Goal: Check status

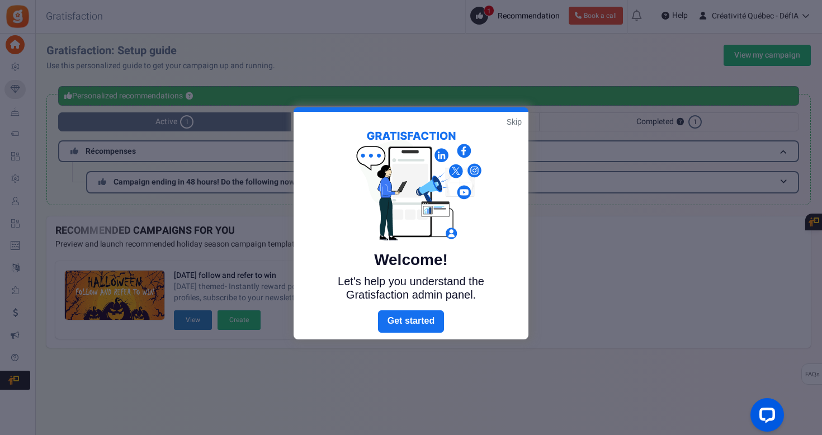
click at [513, 122] on link "Skip" at bounding box center [514, 121] width 15 height 11
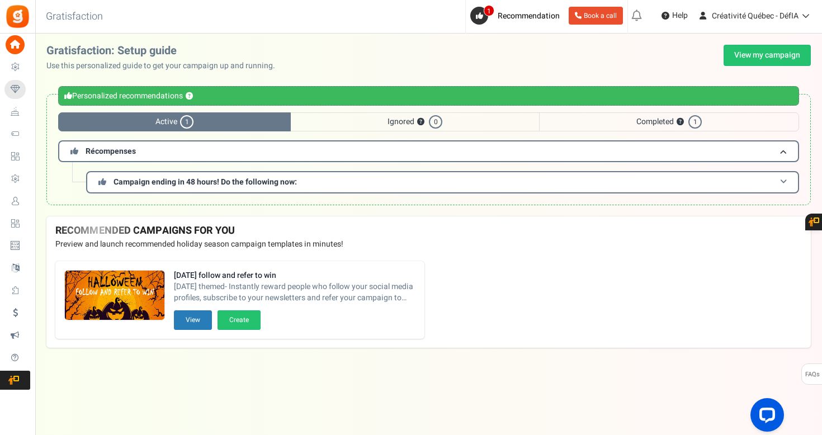
click at [235, 181] on span "Campaign ending in 48 hours! Do the following now:" at bounding box center [205, 182] width 183 height 12
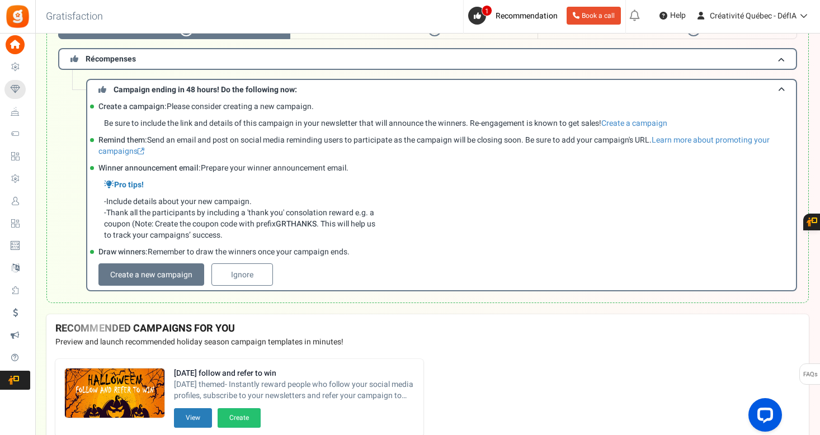
scroll to position [51, 0]
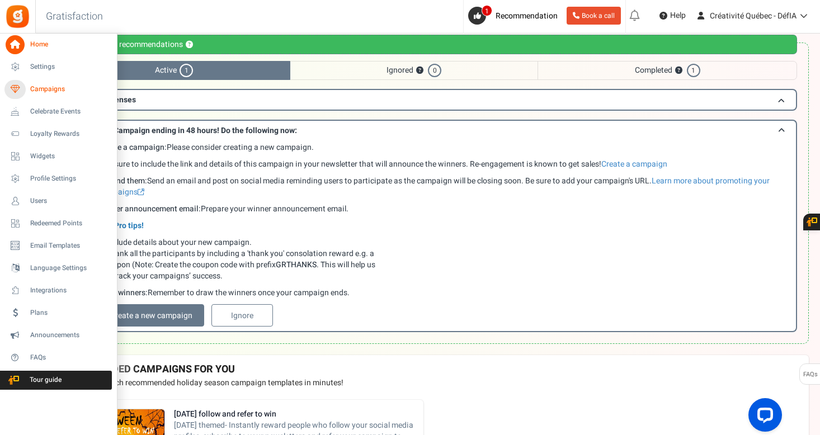
click at [39, 88] on span "Campaigns" at bounding box center [69, 89] width 78 height 10
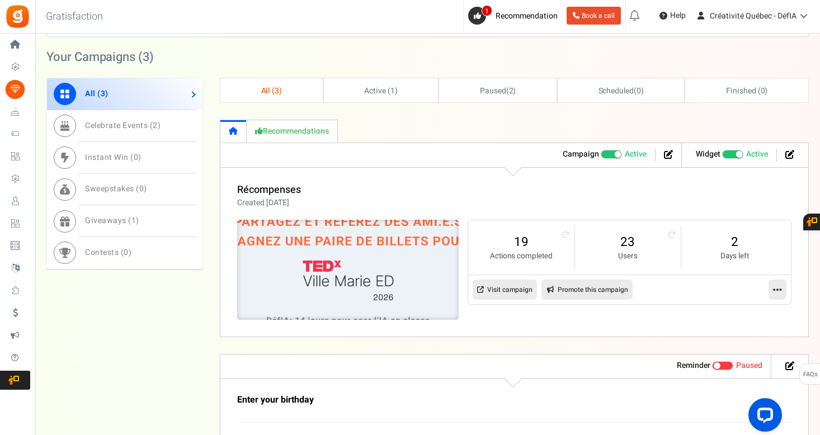
scroll to position [325, 0]
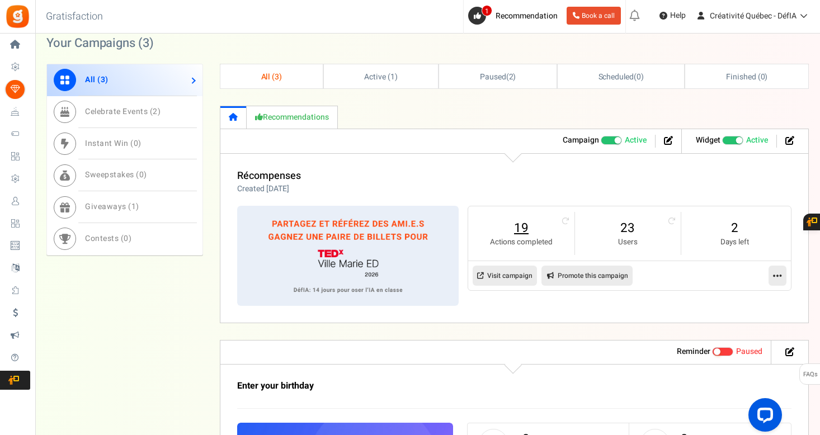
click at [520, 226] on link "19" at bounding box center [520, 228] width 83 height 18
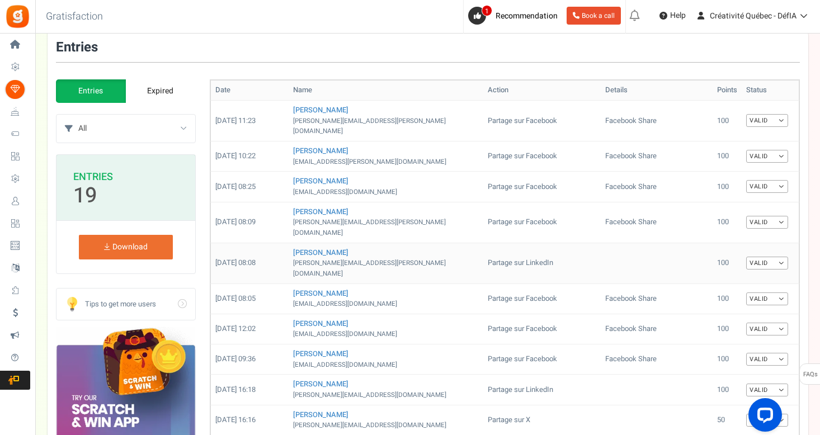
scroll to position [72, 0]
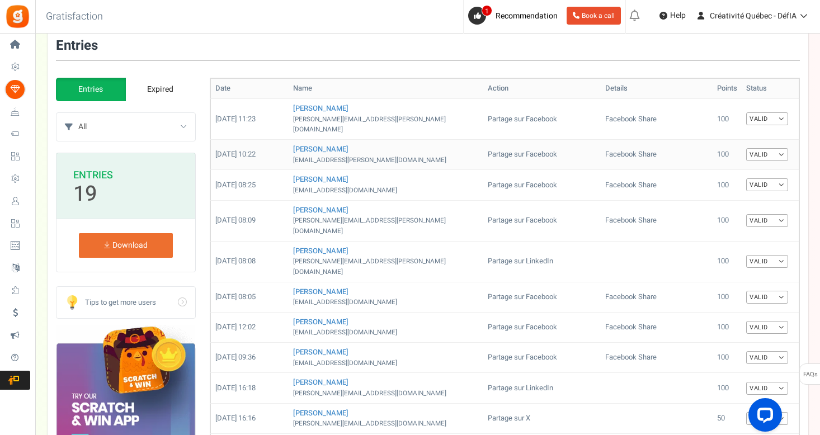
click at [601, 144] on td "Facebook Share" at bounding box center [657, 154] width 112 height 30
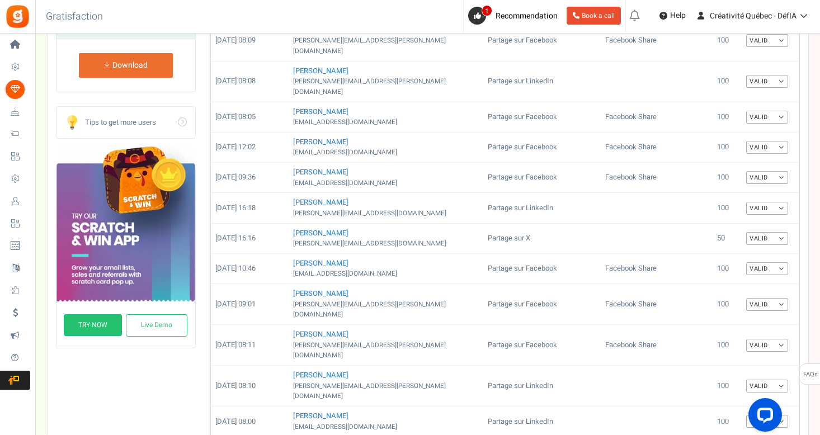
scroll to position [247, 0]
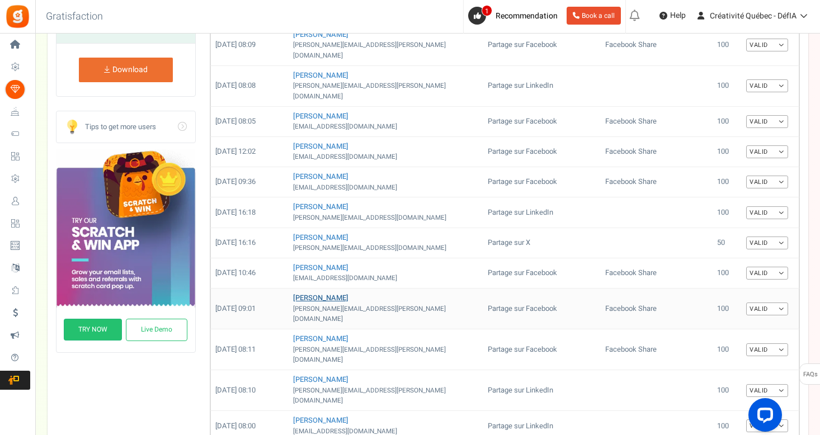
click at [327, 293] on link "[PERSON_NAME]" at bounding box center [320, 298] width 55 height 11
